Goal: Find specific page/section: Locate a particular part of the current website

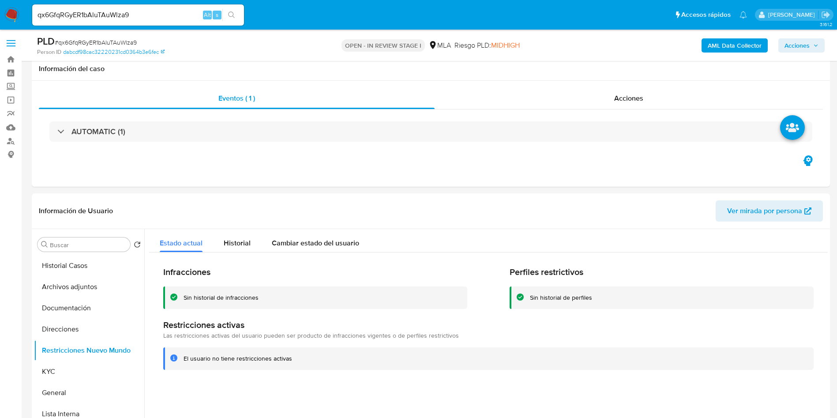
select select "10"
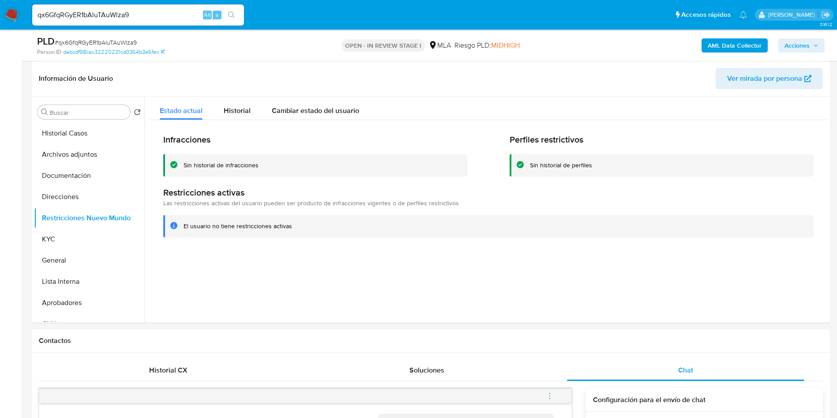
click at [65, 12] on input "qx6GfqRGyER1bAluTAuWlza9" at bounding box center [138, 14] width 212 height 11
paste input "YtQ5DPt4ywS7tX0xpnFUbaWQ"
type input "YtQ5DPt4ywS7tX0xpnFUbaWQ"
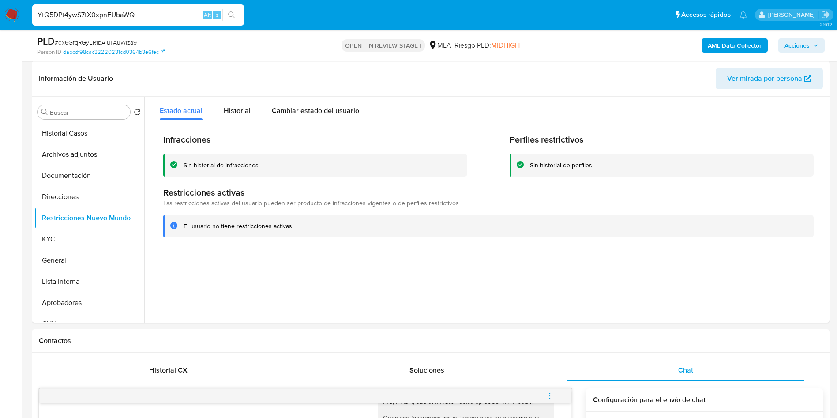
click at [239, 14] on button "search-icon" at bounding box center [231, 15] width 18 height 12
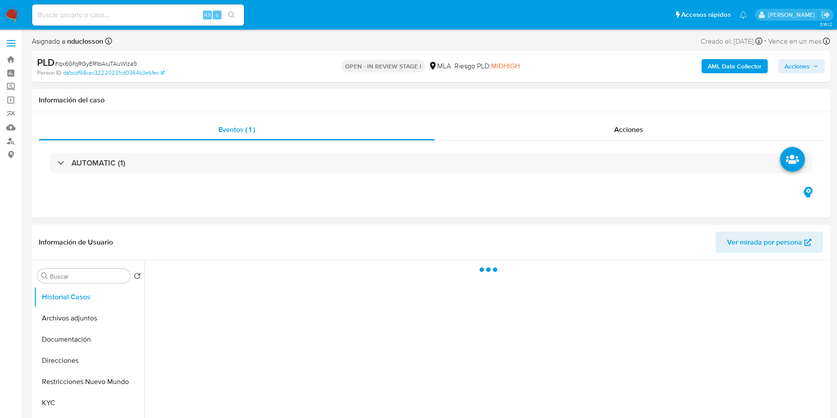
select select "10"
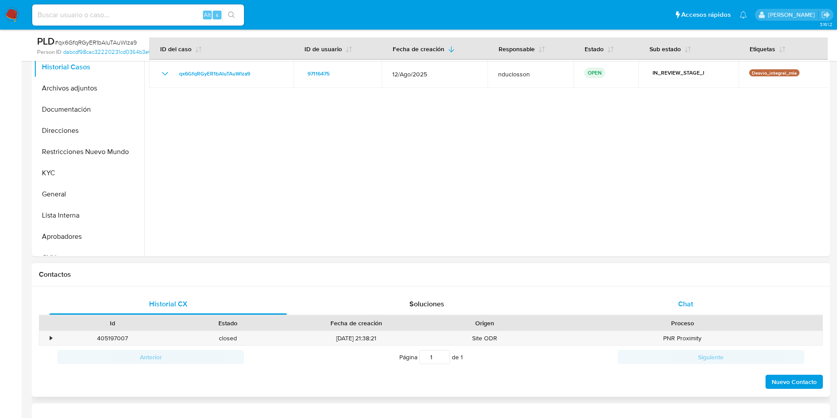
click at [672, 303] on div "Chat" at bounding box center [685, 303] width 237 height 21
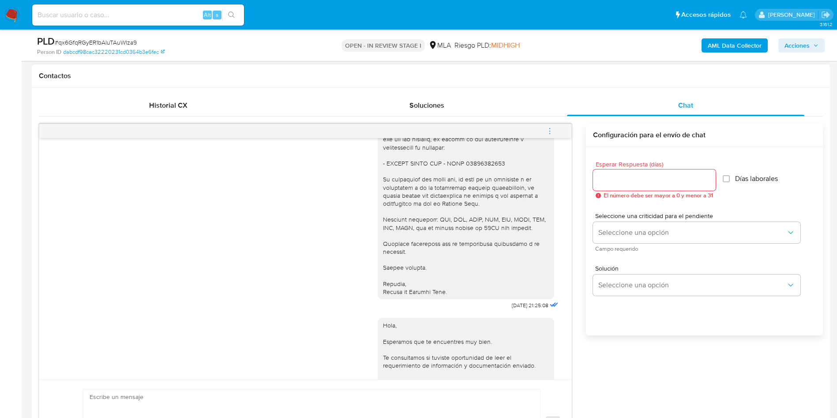
scroll to position [1017, 0]
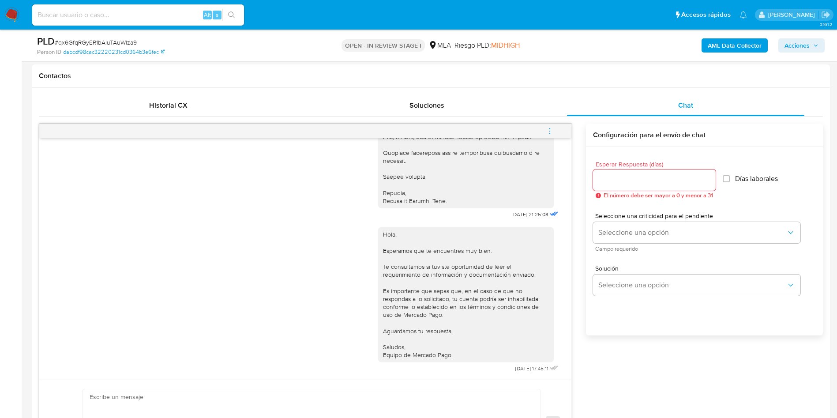
click at [114, 14] on input at bounding box center [138, 14] width 212 height 11
paste input "ZeaWvEtQAeIwDo3BNdO7yGdt"
type input "ZeaWvEtQAeIwDo3BNdO7yGdt"
click at [226, 10] on button "search-icon" at bounding box center [231, 15] width 18 height 12
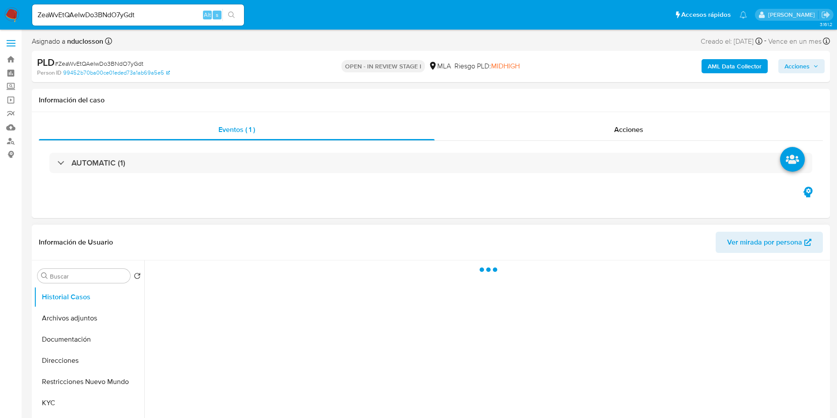
select select "10"
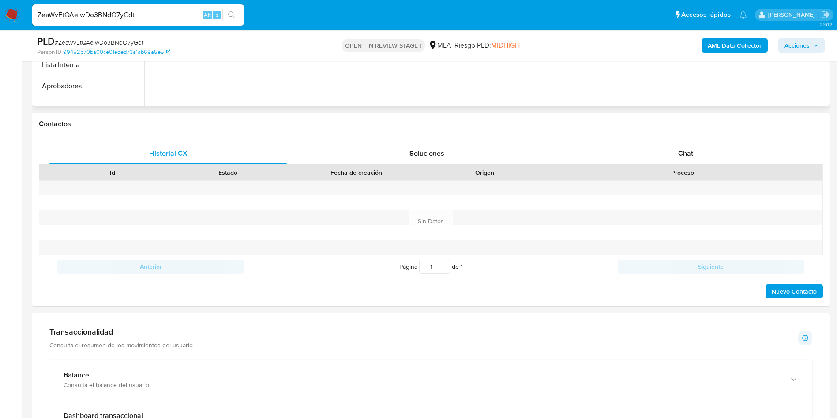
scroll to position [265, 0]
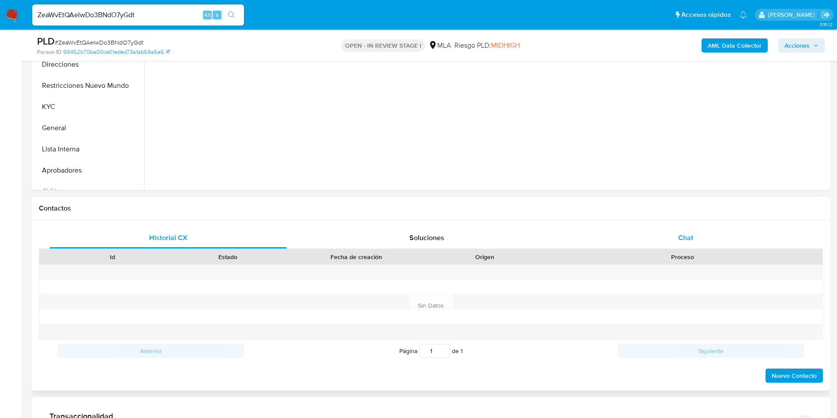
drag, startPoint x: 665, startPoint y: 245, endPoint x: 667, endPoint y: 234, distance: 11.7
click at [665, 245] on div "Chat" at bounding box center [685, 237] width 237 height 21
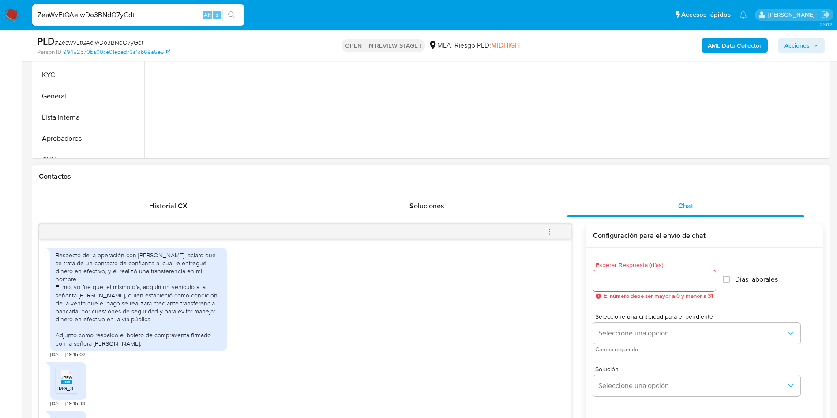
scroll to position [397, 0]
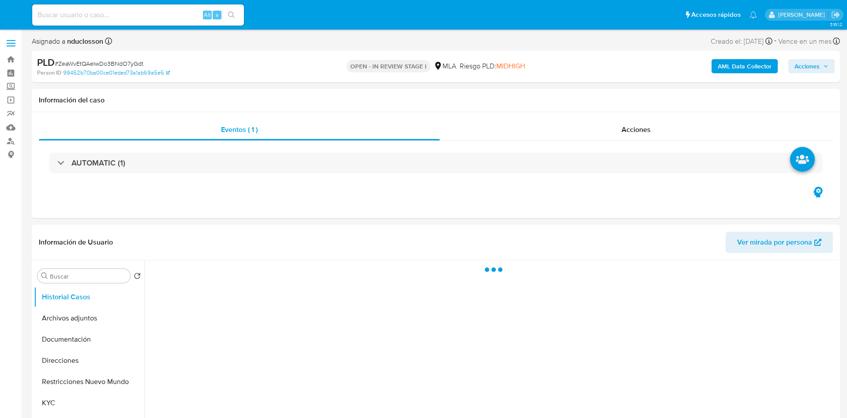
select select "10"
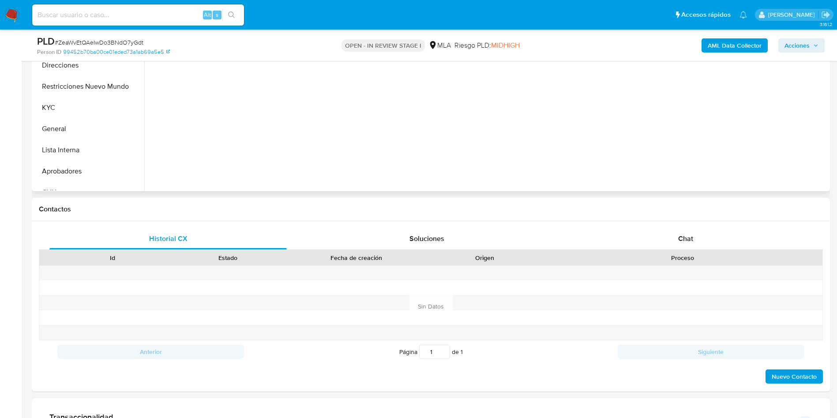
scroll to position [265, 0]
click at [604, 233] on div "Chat" at bounding box center [685, 237] width 237 height 21
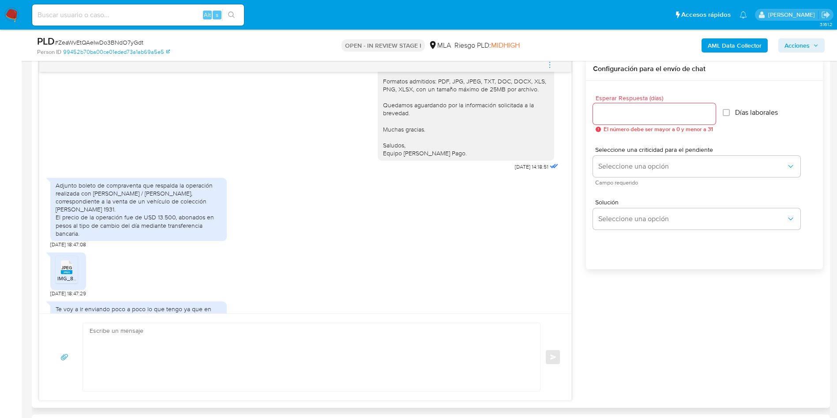
scroll to position [2316, 0]
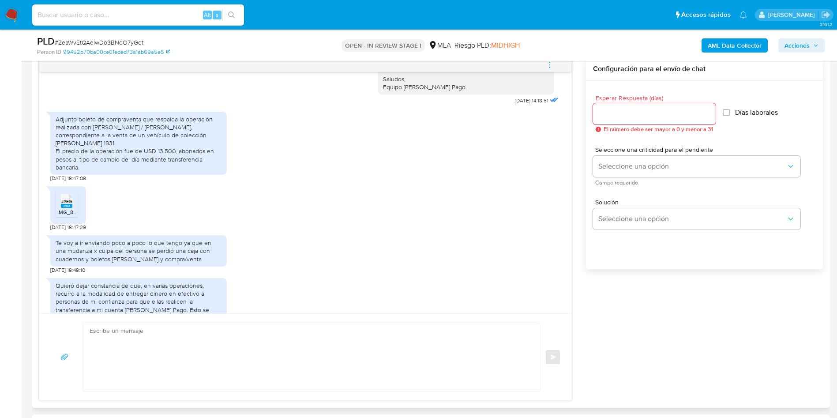
click at [66, 208] on rect at bounding box center [66, 206] width 11 height 4
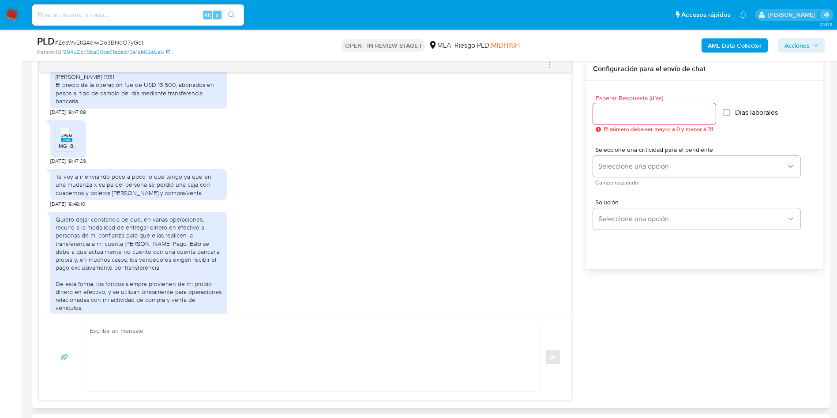
click at [131, 165] on div "JPEG JPEG IMG_8439.jpeg 02/10/2025 18:47:29" at bounding box center [305, 140] width 510 height 49
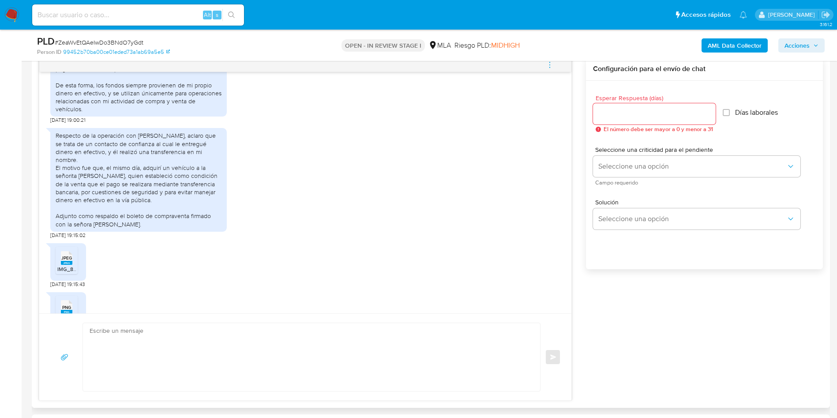
scroll to position [2647, 0]
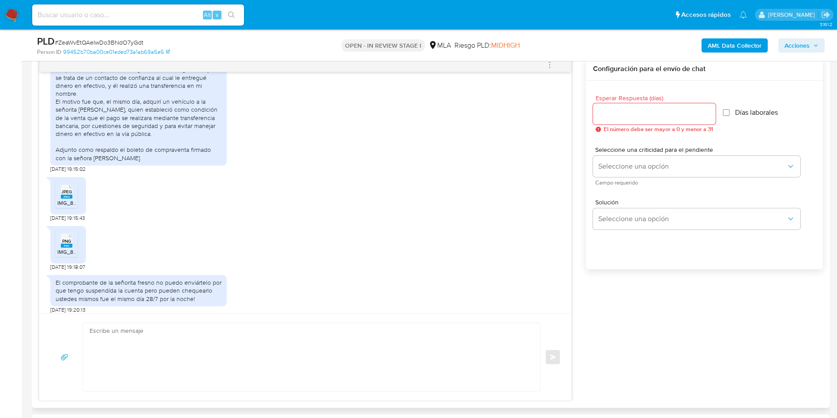
click at [64, 199] on icon "JPEG" at bounding box center [66, 191] width 11 height 15
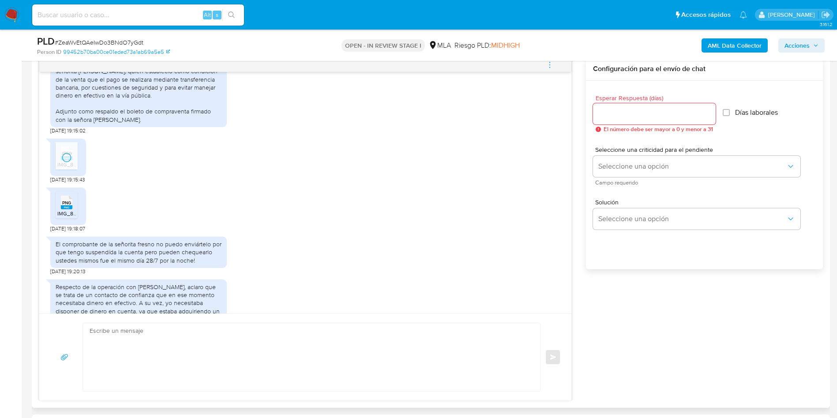
scroll to position [2713, 0]
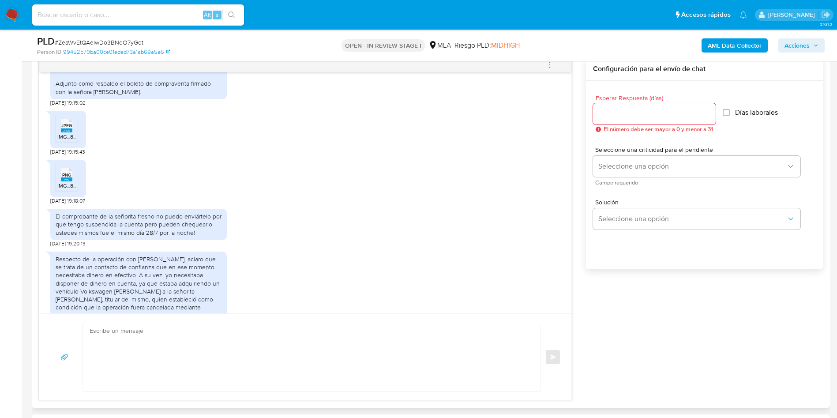
click at [73, 182] on div "PNG PNG" at bounding box center [66, 173] width 19 height 17
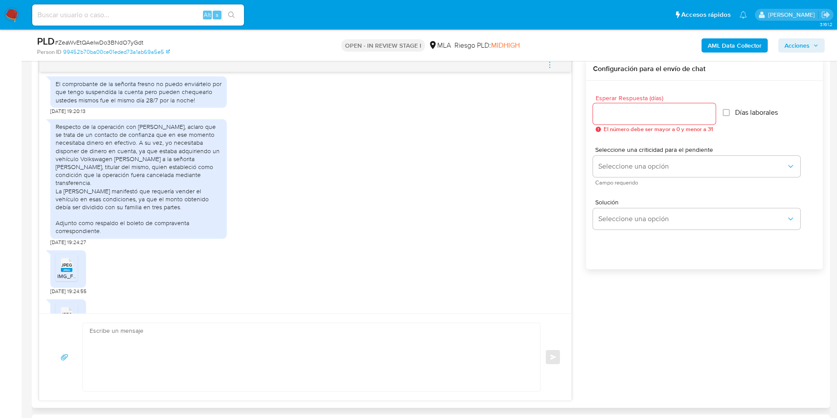
scroll to position [2912, 0]
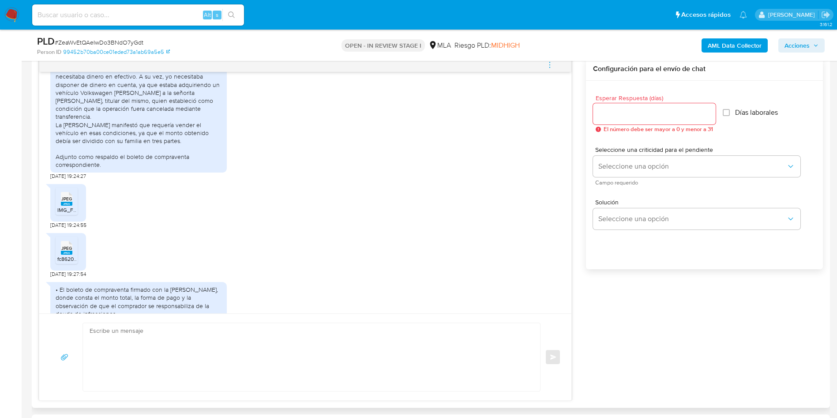
click at [68, 202] on span "JPEG" at bounding box center [66, 199] width 11 height 6
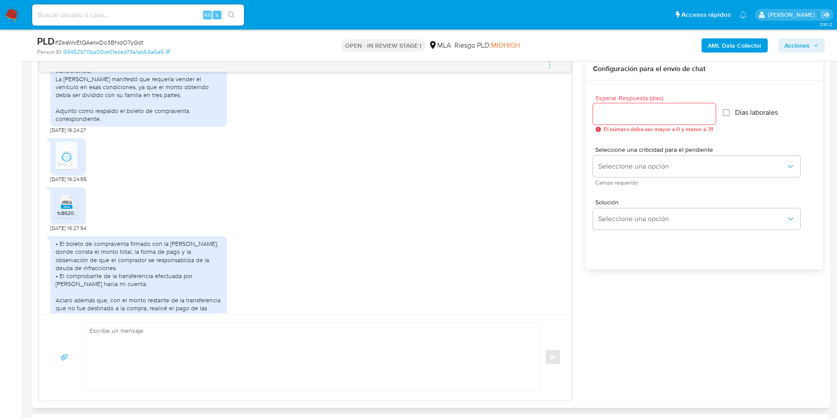
scroll to position [2978, 0]
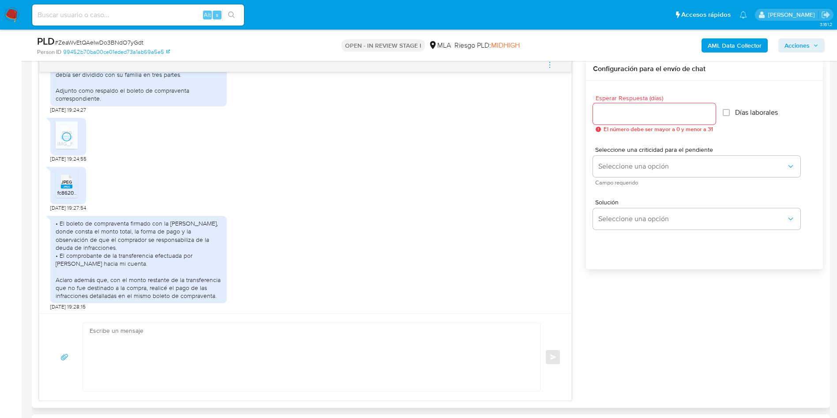
click at [64, 185] on span "JPEG" at bounding box center [66, 182] width 11 height 6
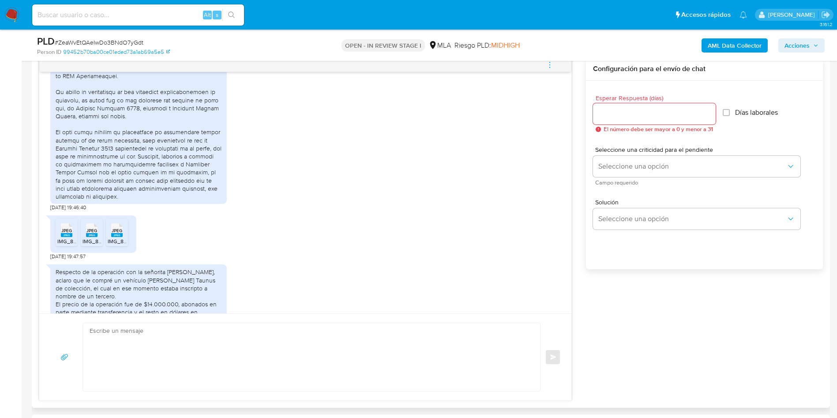
scroll to position [3375, 0]
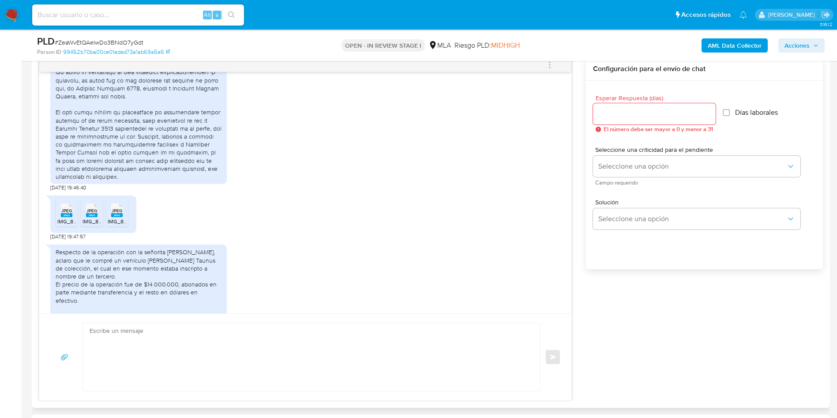
click at [61, 214] on span "JPEG" at bounding box center [66, 211] width 11 height 6
click at [93, 217] on rect at bounding box center [91, 215] width 11 height 4
click at [120, 217] on rect at bounding box center [116, 215] width 11 height 4
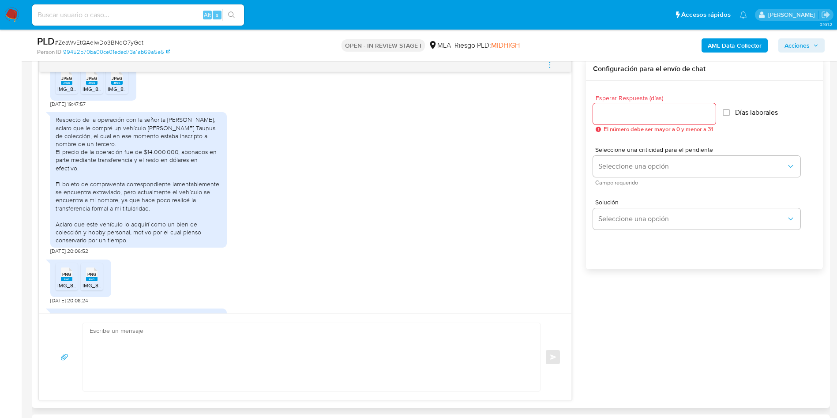
scroll to position [3574, 0]
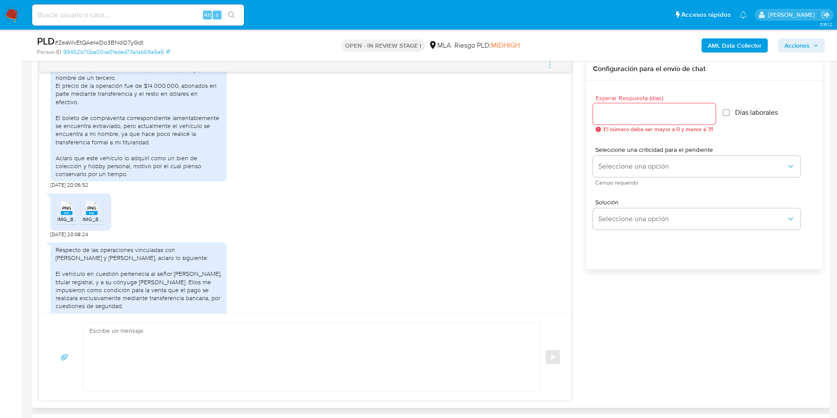
click at [92, 215] on rect at bounding box center [91, 213] width 11 height 4
click at [64, 215] on rect at bounding box center [66, 213] width 11 height 4
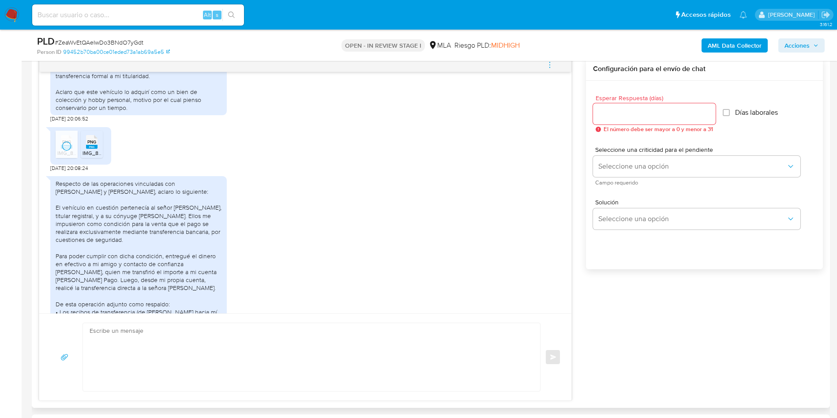
scroll to position [3706, 0]
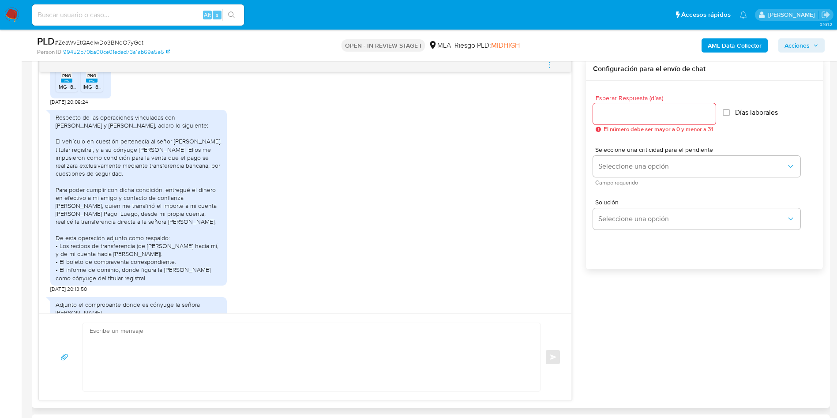
click at [173, 200] on div "Respecto de las operaciones vinculadas con [PERSON_NAME] y [PERSON_NAME], aclar…" at bounding box center [139, 197] width 166 height 169
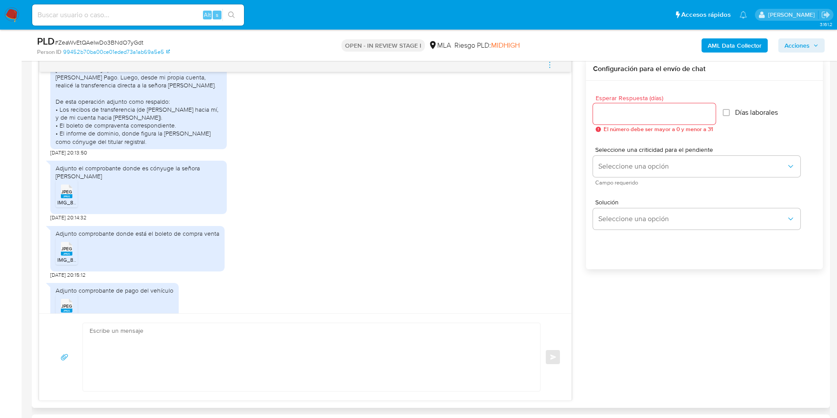
scroll to position [3905, 0]
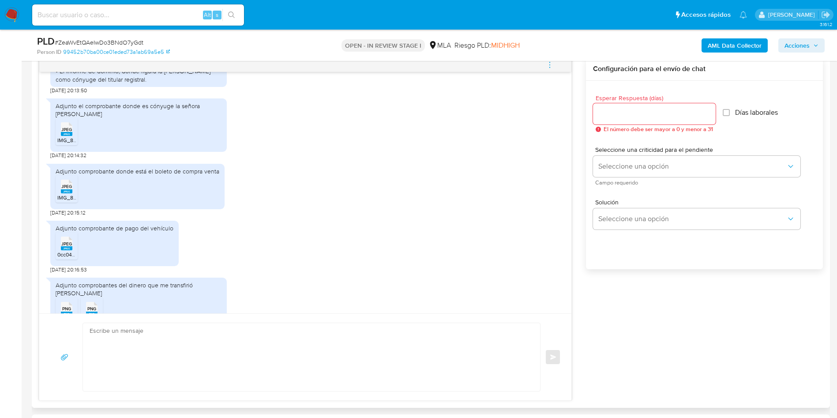
click at [64, 132] on span "JPEG" at bounding box center [66, 130] width 11 height 6
click at [66, 193] on rect at bounding box center [66, 191] width 11 height 4
click at [63, 250] on rect at bounding box center [66, 248] width 11 height 4
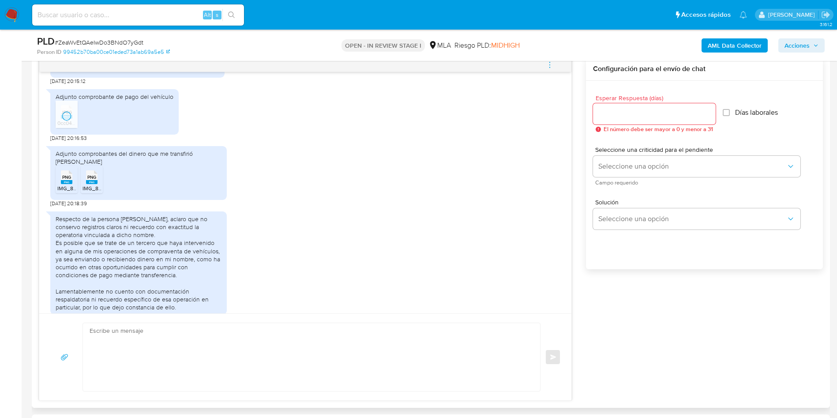
scroll to position [4037, 0]
drag, startPoint x: 64, startPoint y: 201, endPoint x: 84, endPoint y: 199, distance: 19.9
click at [65, 191] on span "IMG_8454.png" at bounding box center [75, 188] width 36 height 8
click at [93, 184] on icon "PNG" at bounding box center [91, 176] width 11 height 15
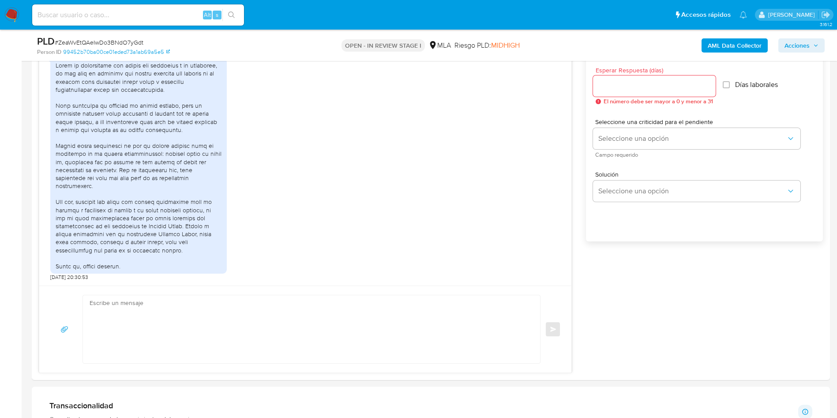
scroll to position [463, 0]
